Goal: Find specific page/section: Find specific page/section

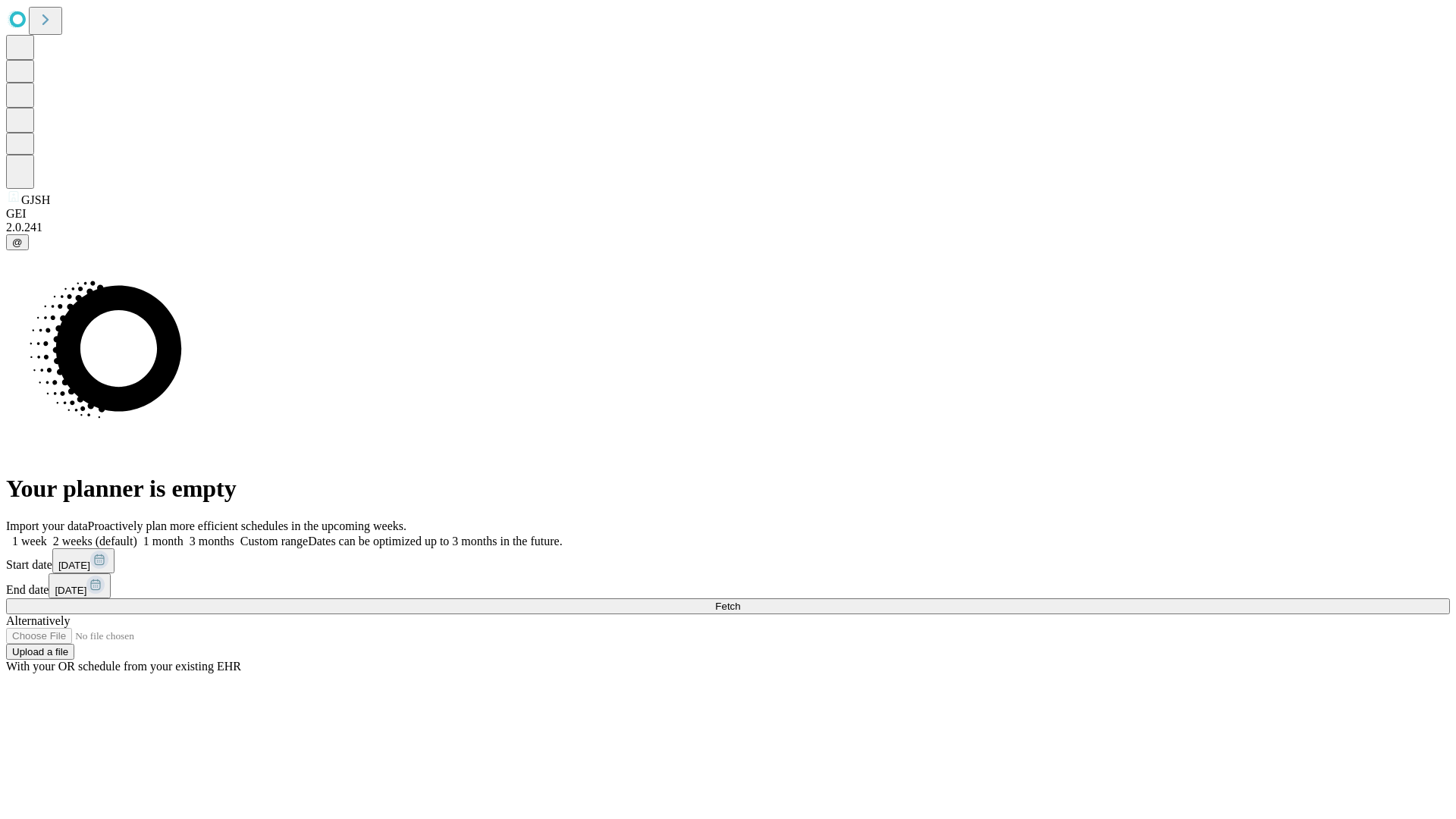
click at [740, 600] on span "Fetch" at bounding box center [728, 606] width 25 height 12
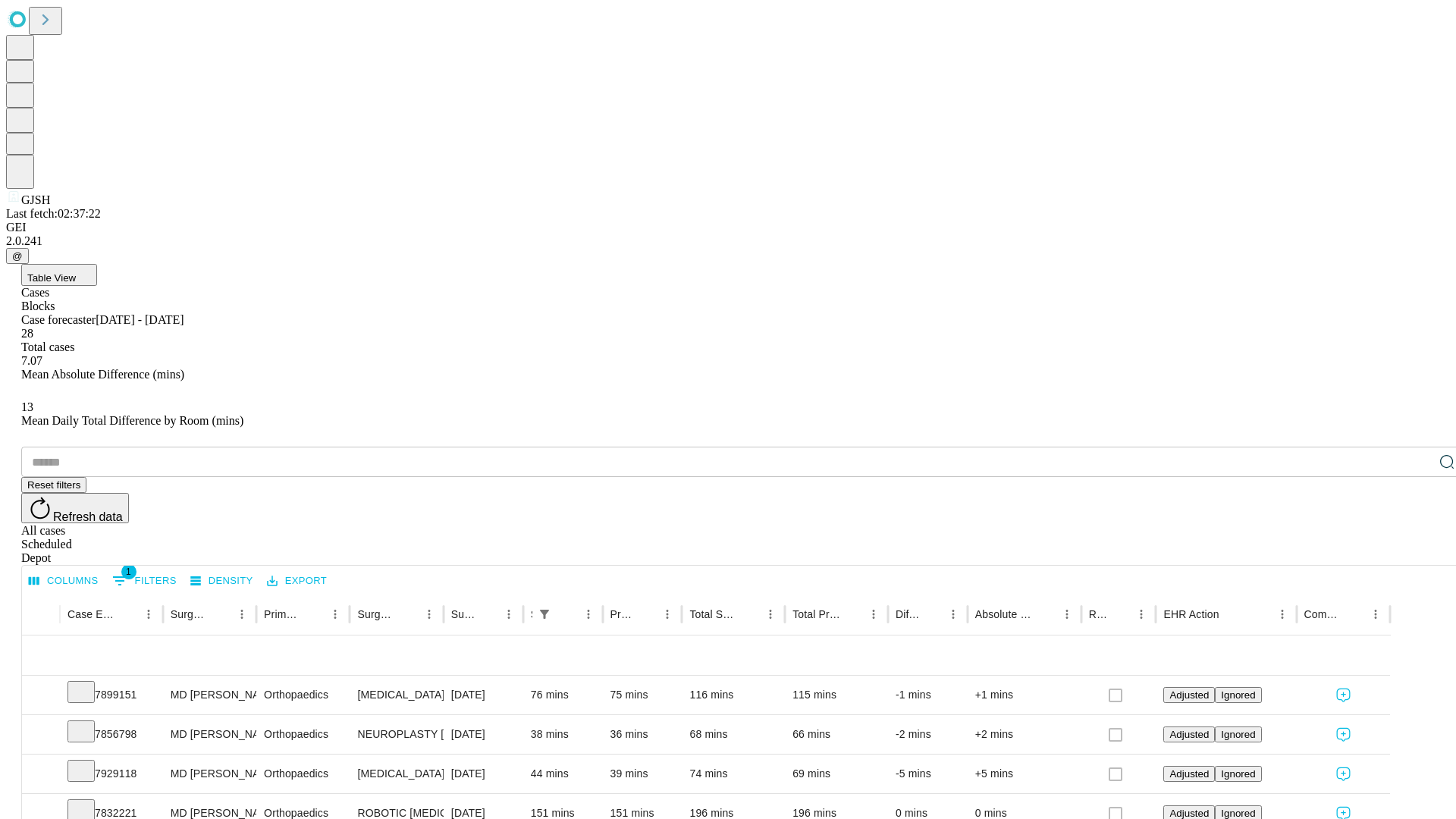
scroll to position [50, 0]
click at [89, 683] on icon at bounding box center [82, 691] width 16 height 16
